Goal: Task Accomplishment & Management: Complete application form

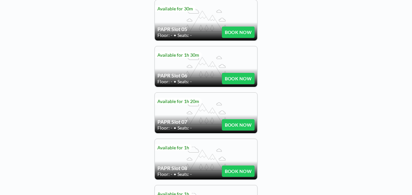
scroll to position [356, 0]
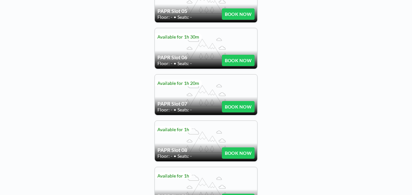
click at [198, 94] on div "PAPR Slot 07 Floor: - • Seats: - BOOK NOW" at bounding box center [206, 94] width 102 height 40
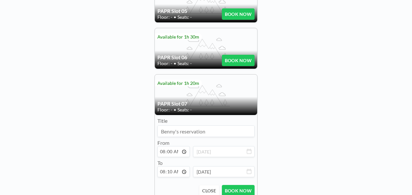
click at [220, 95] on div "PAPR Slot 07 Floor: - • Seats: -" at bounding box center [206, 94] width 102 height 40
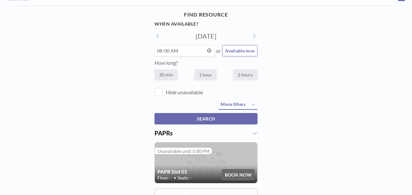
scroll to position [0, 0]
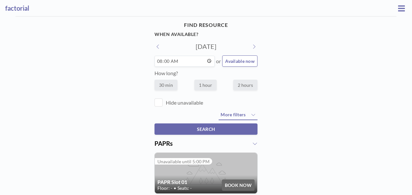
drag, startPoint x: 199, startPoint y: 62, endPoint x: 154, endPoint y: 57, distance: 45.6
click at [154, 57] on input "08:00" at bounding box center [184, 61] width 60 height 11
click at [160, 62] on input "09:00" at bounding box center [184, 61] width 60 height 11
click at [160, 61] on input "10:01" at bounding box center [184, 61] width 60 height 11
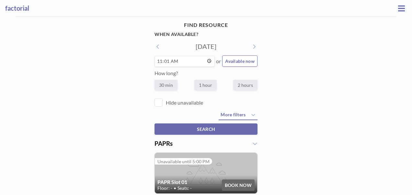
click at [157, 59] on input "11:01" at bounding box center [184, 61] width 60 height 11
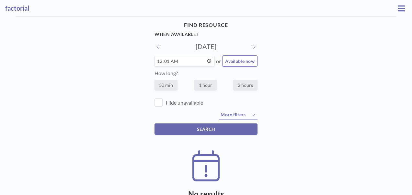
scroll to position [29, 0]
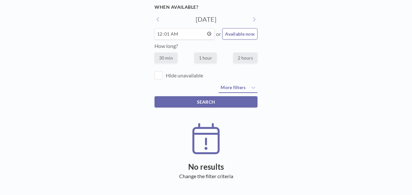
click at [175, 32] on input "00:01" at bounding box center [184, 34] width 60 height 11
type input "12:01"
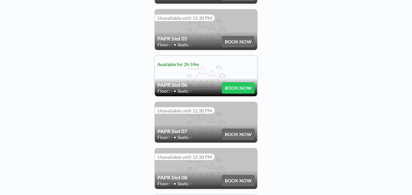
scroll to position [324, 0]
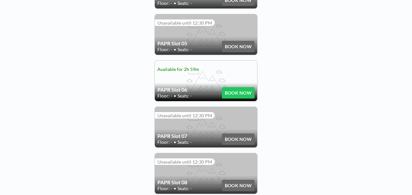
click at [242, 89] on button "BOOK NOW" at bounding box center [238, 92] width 33 height 11
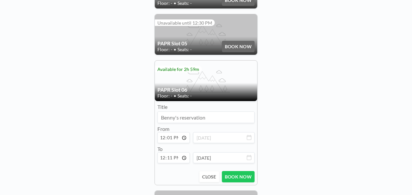
click at [233, 171] on button "BOOK NOW" at bounding box center [238, 176] width 33 height 11
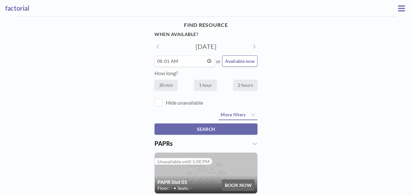
click at [158, 63] on input "08:01" at bounding box center [184, 61] width 60 height 11
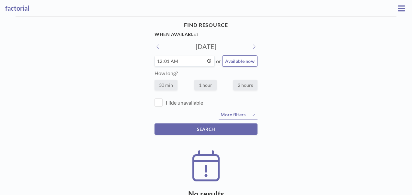
click at [176, 61] on input "00:01" at bounding box center [184, 61] width 60 height 11
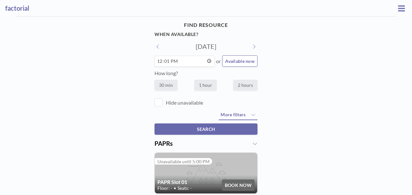
click at [164, 60] on input "12:01" at bounding box center [184, 61] width 60 height 11
type input "12:25"
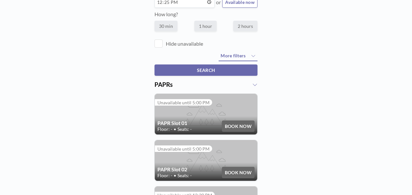
scroll to position [32, 0]
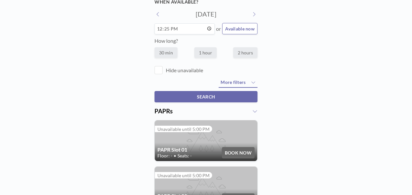
click at [246, 52] on label "2 hours" at bounding box center [245, 52] width 24 height 11
radio input "true"
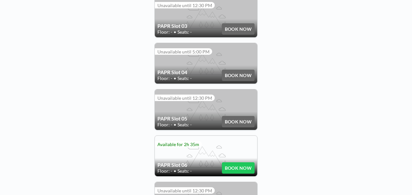
scroll to position [259, 0]
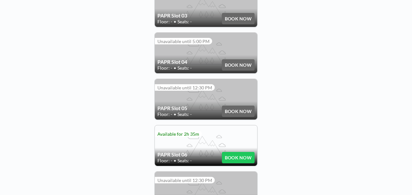
click at [240, 155] on button "BOOK NOW" at bounding box center [238, 157] width 33 height 11
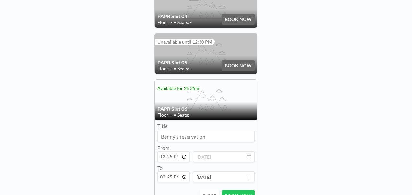
scroll to position [356, 0]
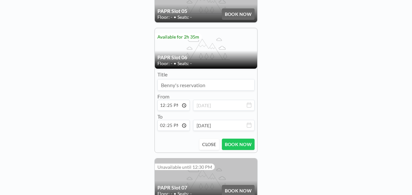
click at [240, 141] on button "BOOK NOW" at bounding box center [238, 144] width 33 height 11
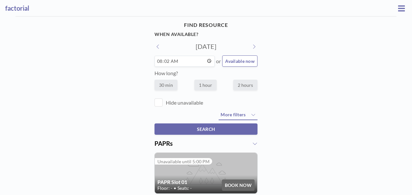
click at [158, 62] on input "08:02" at bounding box center [184, 61] width 60 height 11
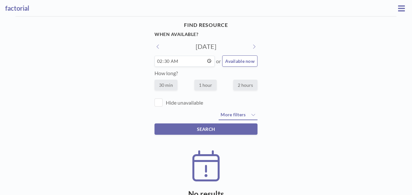
type input "14:30"
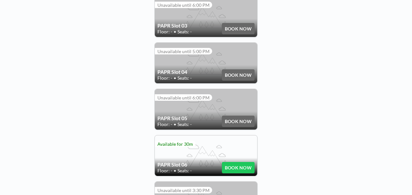
scroll to position [291, 0]
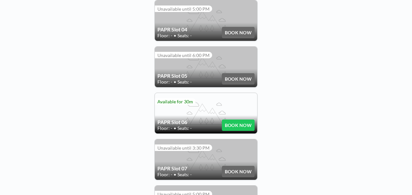
click at [241, 121] on button "BOOK NOW" at bounding box center [238, 125] width 33 height 11
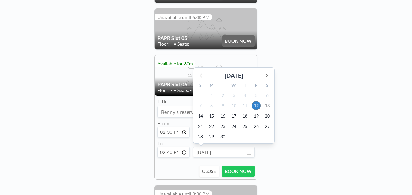
scroll to position [356, 0]
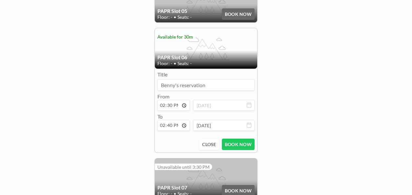
click at [236, 144] on button "BOOK NOW" at bounding box center [238, 144] width 33 height 11
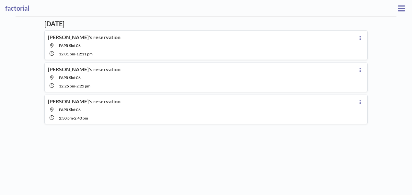
click at [9, 6] on h3 "factorial" at bounding box center [200, 8] width 391 height 8
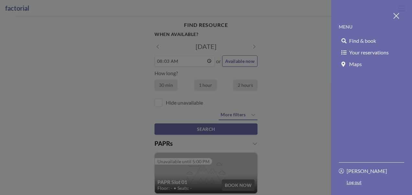
click at [137, 124] on div at bounding box center [206, 97] width 412 height 195
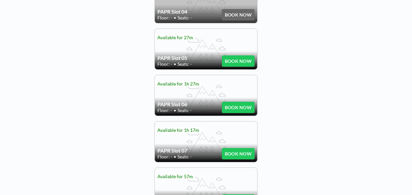
scroll to position [324, 0]
